Goal: Task Accomplishment & Management: Manage account settings

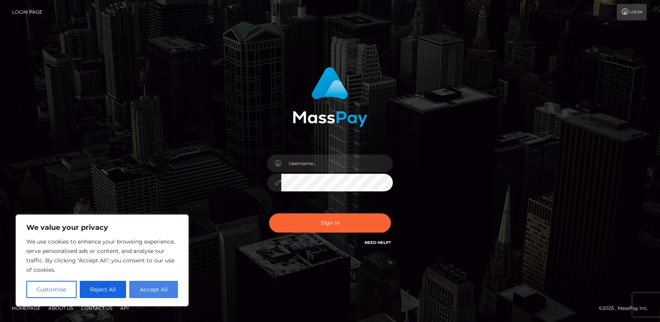
click at [154, 293] on button "Accept All" at bounding box center [153, 289] width 49 height 17
checkbox input "true"
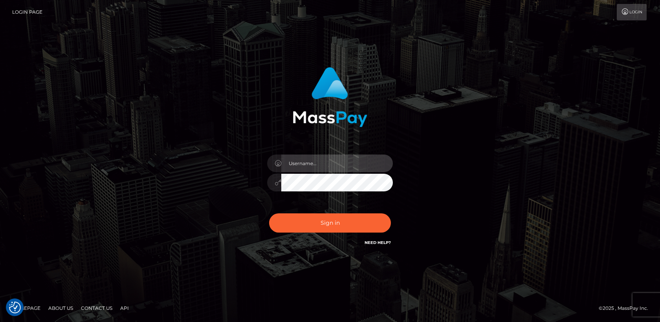
click at [324, 162] on input "text" at bounding box center [337, 164] width 112 height 18
type input "sandytoesknows@gmail.com"
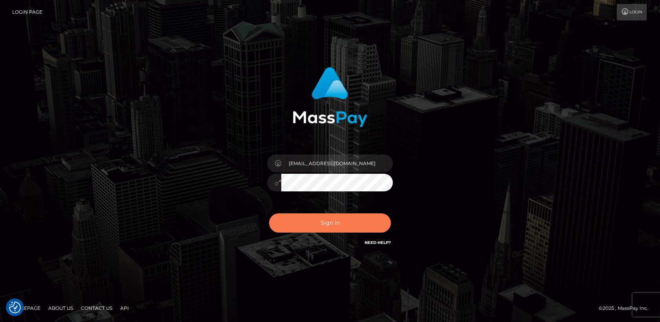
click at [321, 221] on button "Sign in" at bounding box center [330, 223] width 122 height 19
